Goal: Check status: Check status

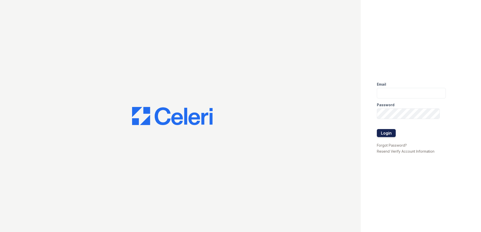
type input "renewwhitemarsh@trinity-pm.com"
click at [391, 132] on button "Login" at bounding box center [386, 133] width 19 height 8
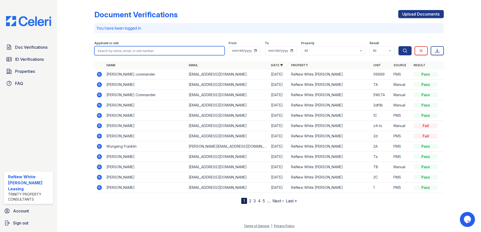
click at [114, 51] on input "search" at bounding box center [159, 50] width 130 height 9
type input "jerem"
click at [398, 46] on button "Search" at bounding box center [404, 50] width 13 height 9
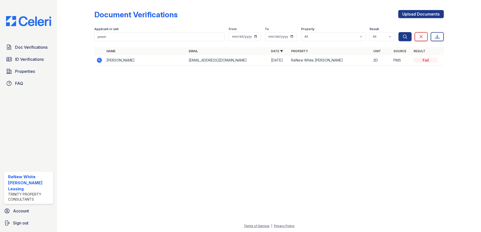
click at [101, 61] on icon at bounding box center [99, 60] width 5 height 5
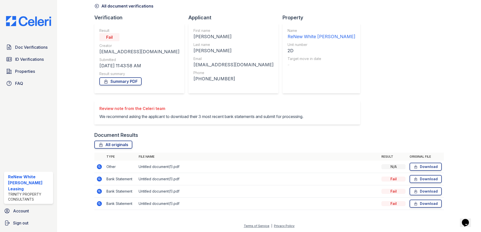
scroll to position [29, 0]
click at [99, 168] on icon at bounding box center [99, 166] width 5 height 5
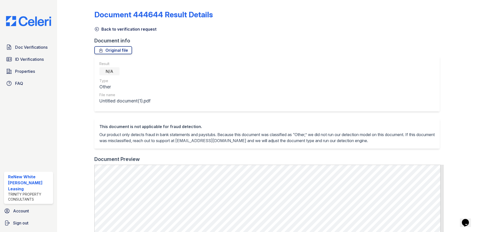
click at [111, 28] on link "Back to verification request" at bounding box center [125, 29] width 62 height 6
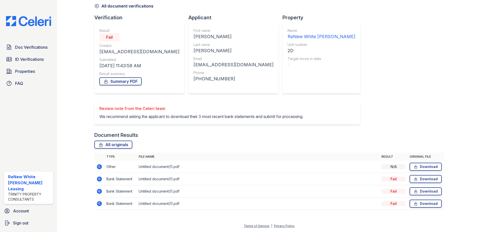
scroll to position [29, 0]
click at [98, 181] on icon at bounding box center [99, 179] width 5 height 5
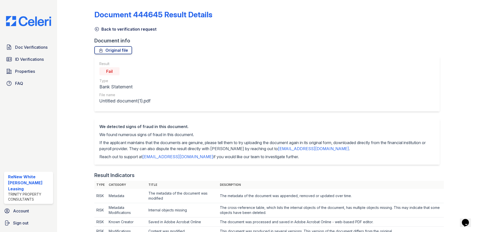
click at [115, 27] on link "Back to verification request" at bounding box center [125, 29] width 62 height 6
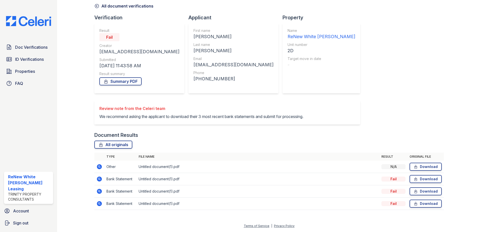
scroll to position [29, 0]
click at [99, 190] on icon at bounding box center [99, 192] width 6 height 6
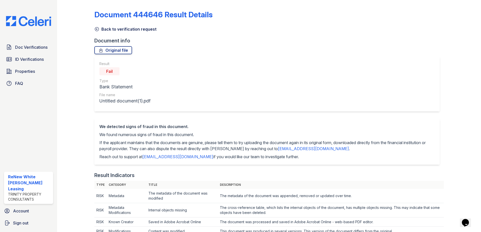
click at [145, 29] on link "Back to verification request" at bounding box center [125, 29] width 62 height 6
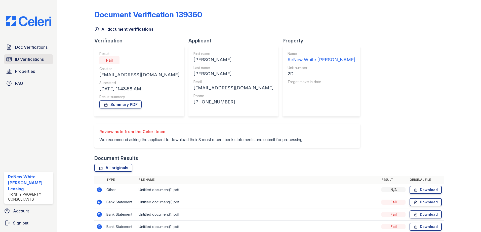
click at [23, 58] on span "ID Verifications" at bounding box center [29, 59] width 29 height 6
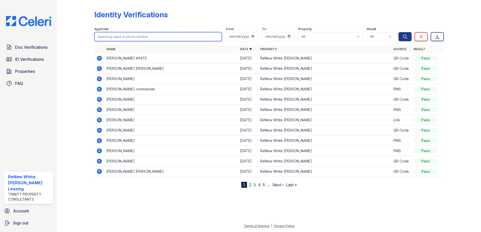
click at [150, 37] on input "search" at bounding box center [157, 36] width 127 height 9
type input "jeremy johnson"
click at [398, 32] on button "Search" at bounding box center [404, 36] width 13 height 9
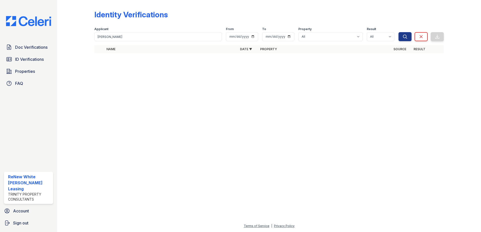
click at [260, 106] on div at bounding box center [269, 144] width 408 height 157
click at [34, 47] on span "Doc Verifications" at bounding box center [31, 47] width 32 height 6
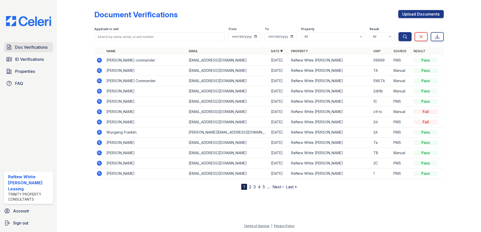
click at [45, 46] on span "Doc Verifications" at bounding box center [31, 47] width 32 height 6
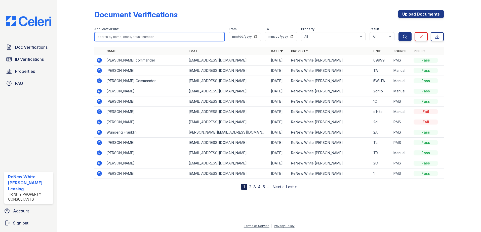
click at [118, 38] on input "search" at bounding box center [159, 36] width 130 height 9
type input "jeremy johnson"
click at [398, 32] on button "Search" at bounding box center [404, 36] width 13 height 9
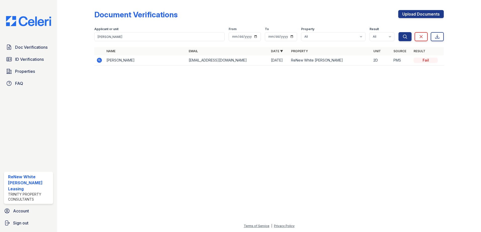
click at [98, 61] on icon at bounding box center [99, 60] width 5 height 5
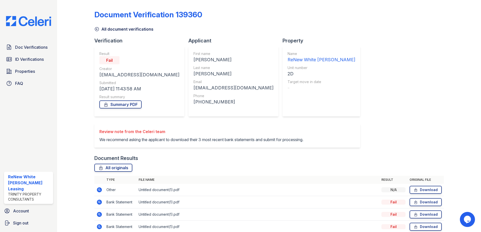
click at [81, 124] on div at bounding box center [79, 120] width 29 height 236
click at [94, 30] on div at bounding box center [79, 120] width 29 height 236
click at [95, 30] on icon at bounding box center [96, 29] width 5 height 5
